Goal: Information Seeking & Learning: Compare options

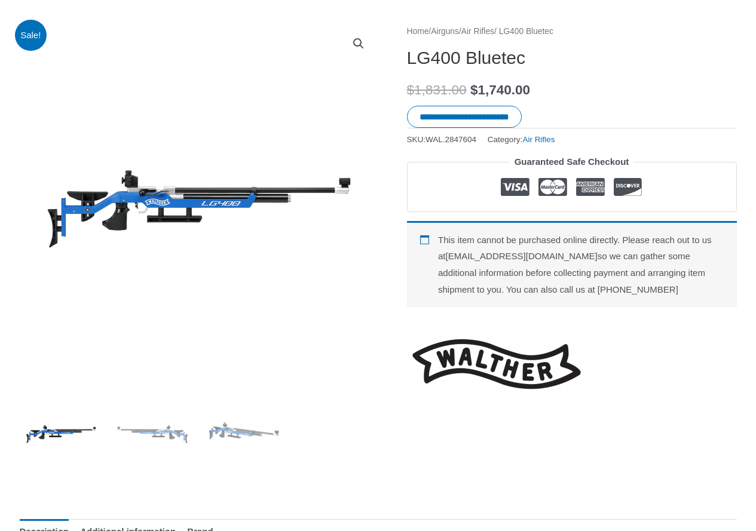
scroll to position [160, 0]
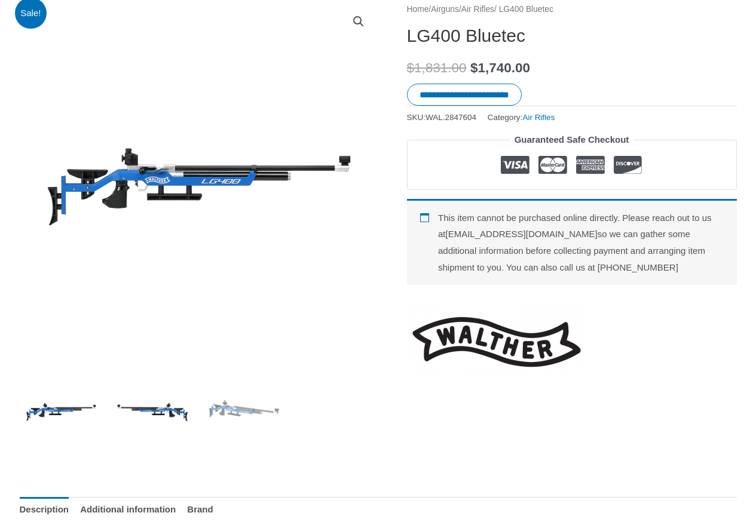
click at [171, 408] on img at bounding box center [152, 410] width 83 height 83
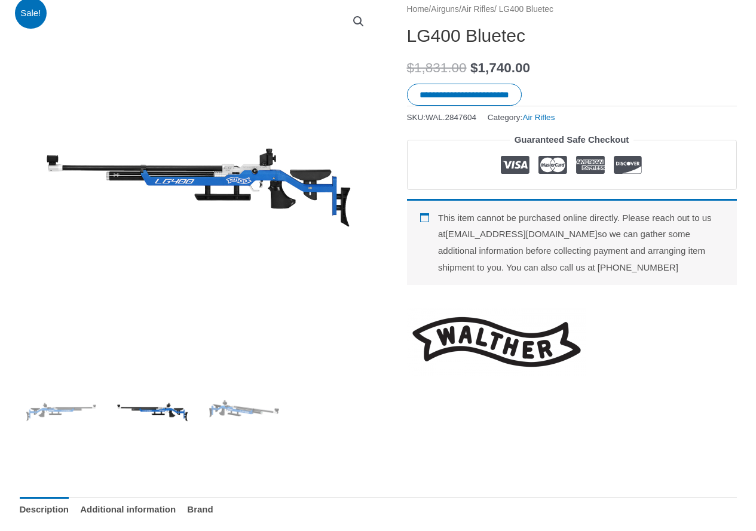
drag, startPoint x: 255, startPoint y: 180, endPoint x: 229, endPoint y: 193, distance: 28.9
click at [229, 193] on img at bounding box center [199, 181] width 359 height 359
click at [265, 204] on img at bounding box center [199, 181] width 359 height 359
click at [251, 417] on img at bounding box center [244, 410] width 83 height 83
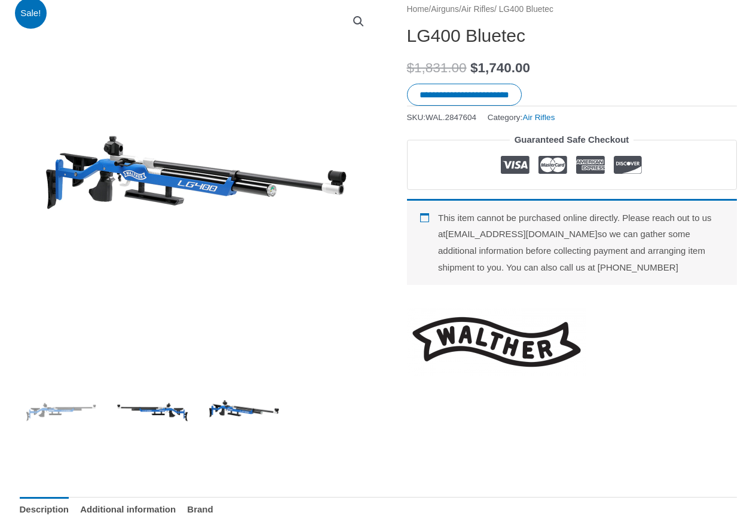
click at [129, 407] on img at bounding box center [152, 410] width 83 height 83
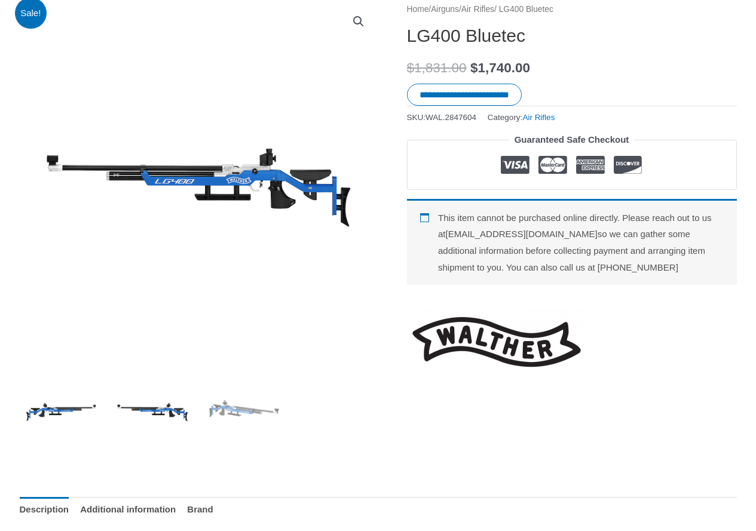
click at [65, 413] on img at bounding box center [61, 410] width 83 height 83
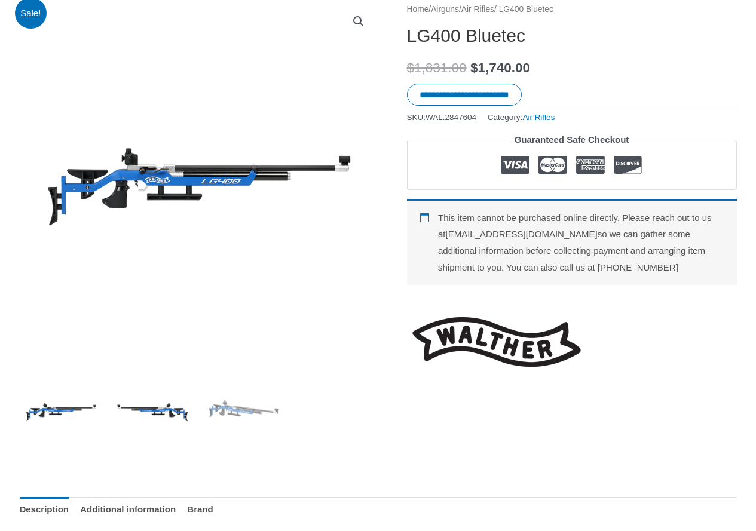
click at [162, 416] on img at bounding box center [152, 410] width 83 height 83
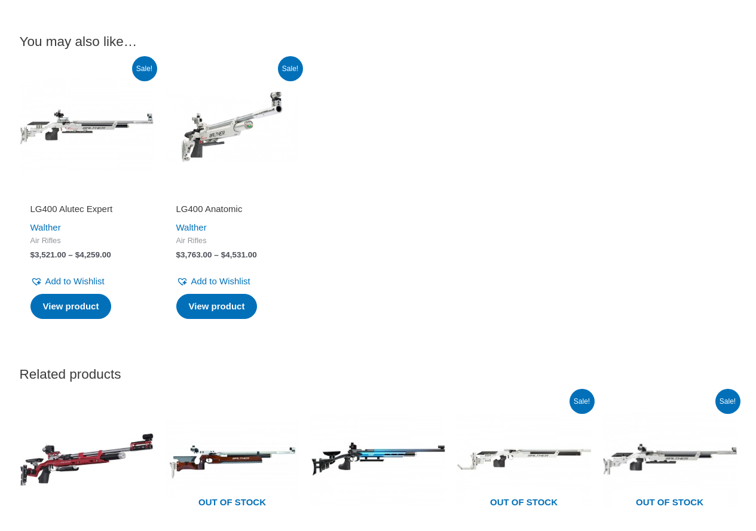
scroll to position [1435, 0]
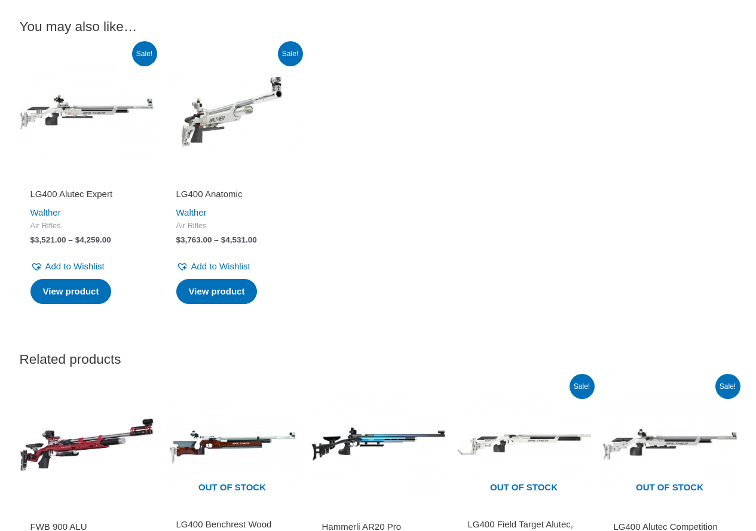
click at [95, 104] on img at bounding box center [87, 112] width 134 height 134
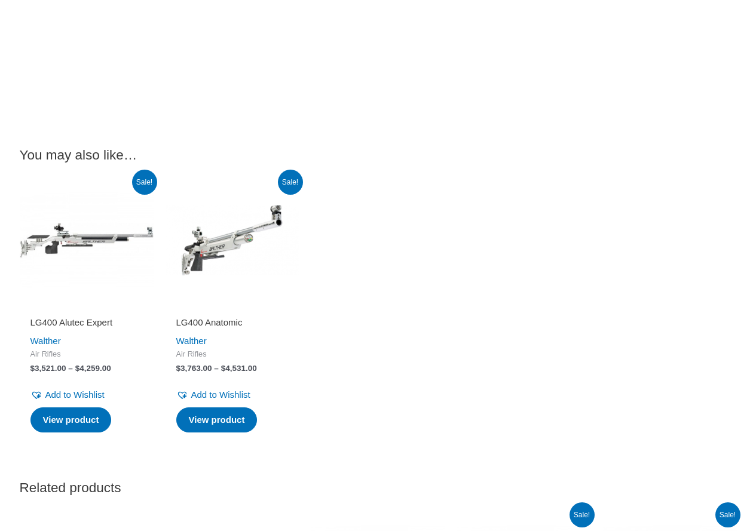
scroll to position [1275, 0]
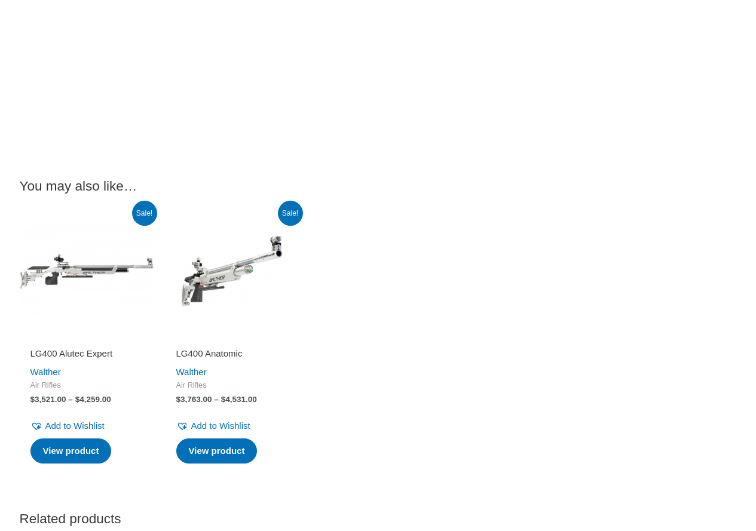
click at [219, 273] on img at bounding box center [233, 271] width 134 height 134
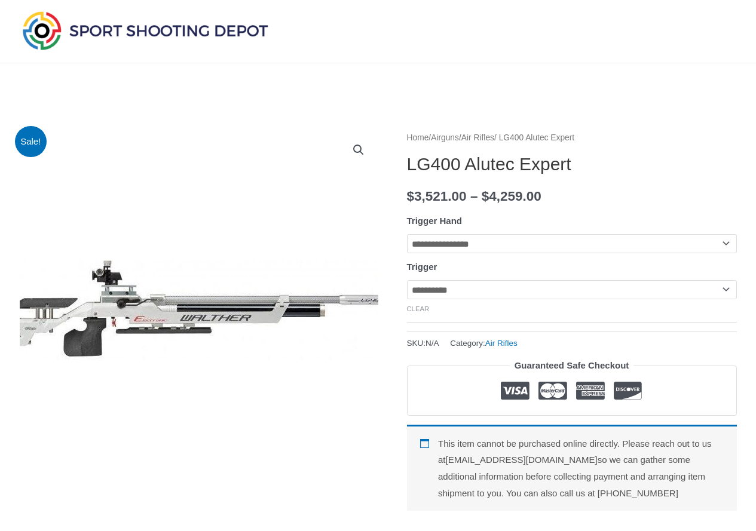
scroll to position [191, 0]
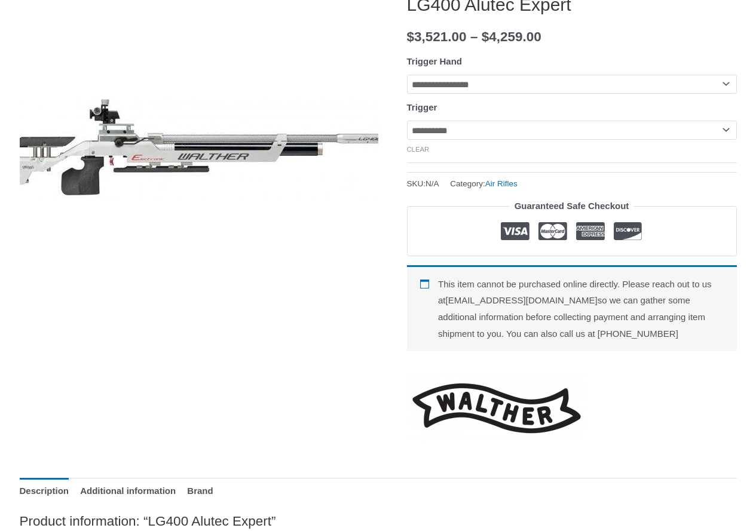
click at [248, 165] on img at bounding box center [190, 152] width 418 height 299
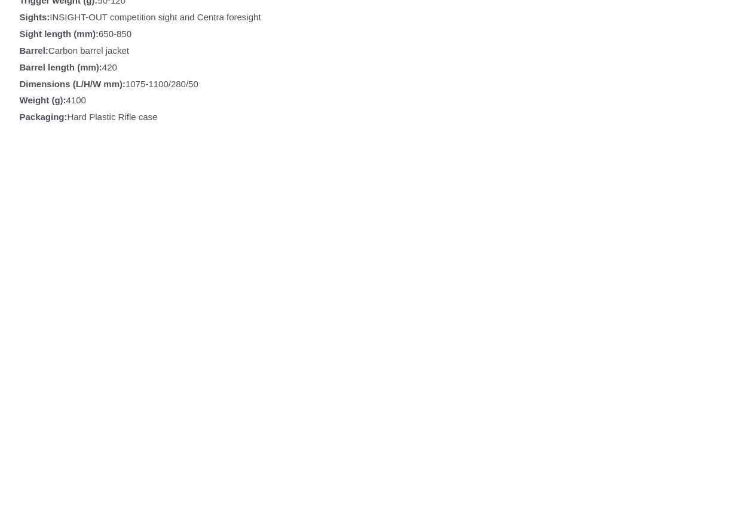
scroll to position [1466, 0]
